Goal: Check status

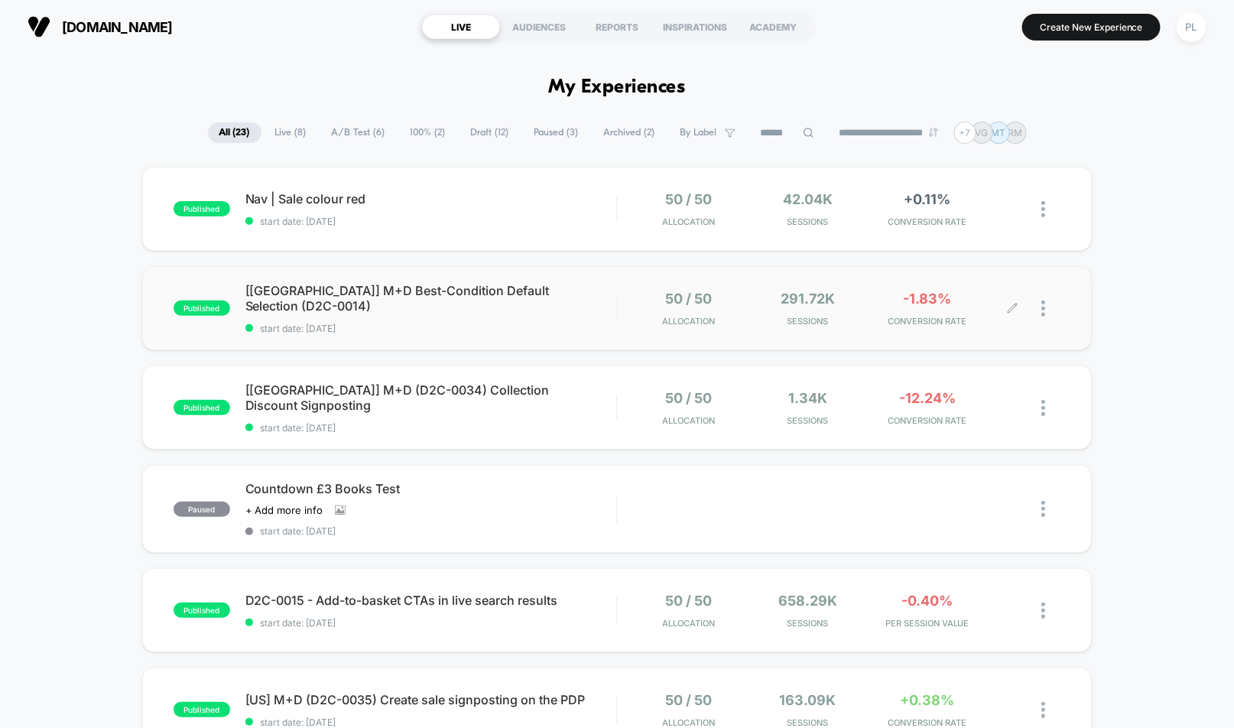
click at [1046, 310] on div at bounding box center [1050, 308] width 19 height 36
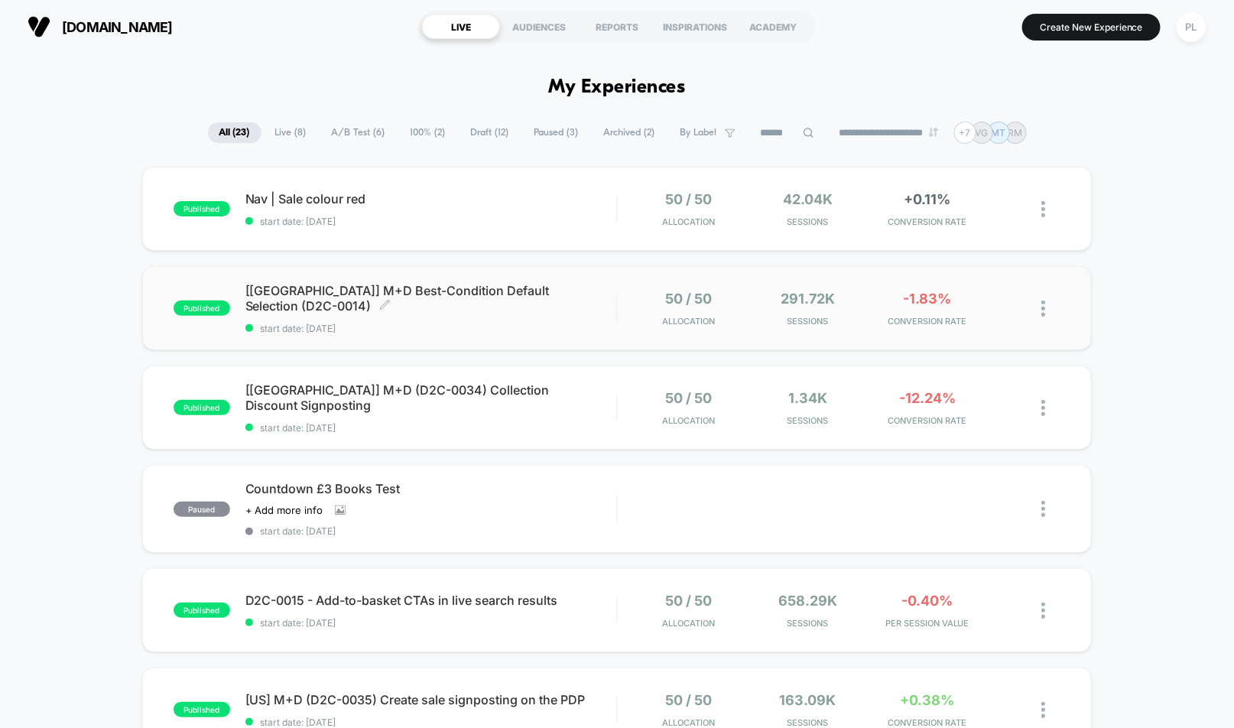
click at [437, 307] on div "[[GEOGRAPHIC_DATA]] M+D Best-Condition Default Selection (D2C-0014) Click to ed…" at bounding box center [430, 308] width 371 height 51
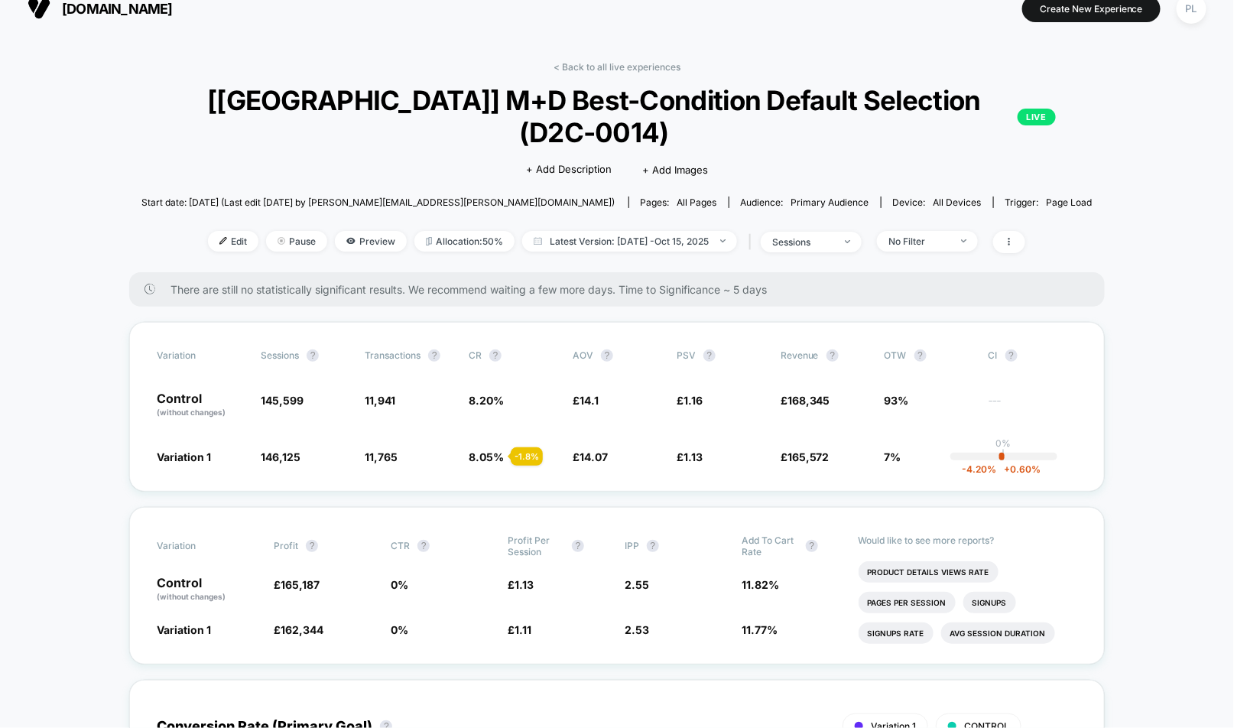
scroll to position [36, 0]
